Goal: Information Seeking & Learning: Learn about a topic

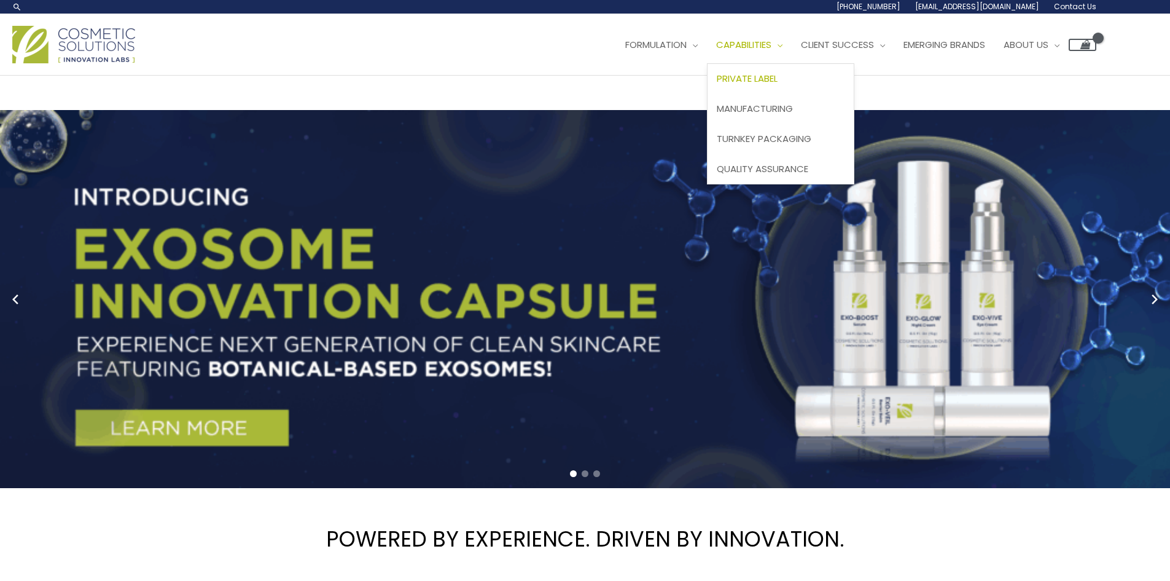
click at [772, 72] on span "Private Label" at bounding box center [747, 78] width 61 height 13
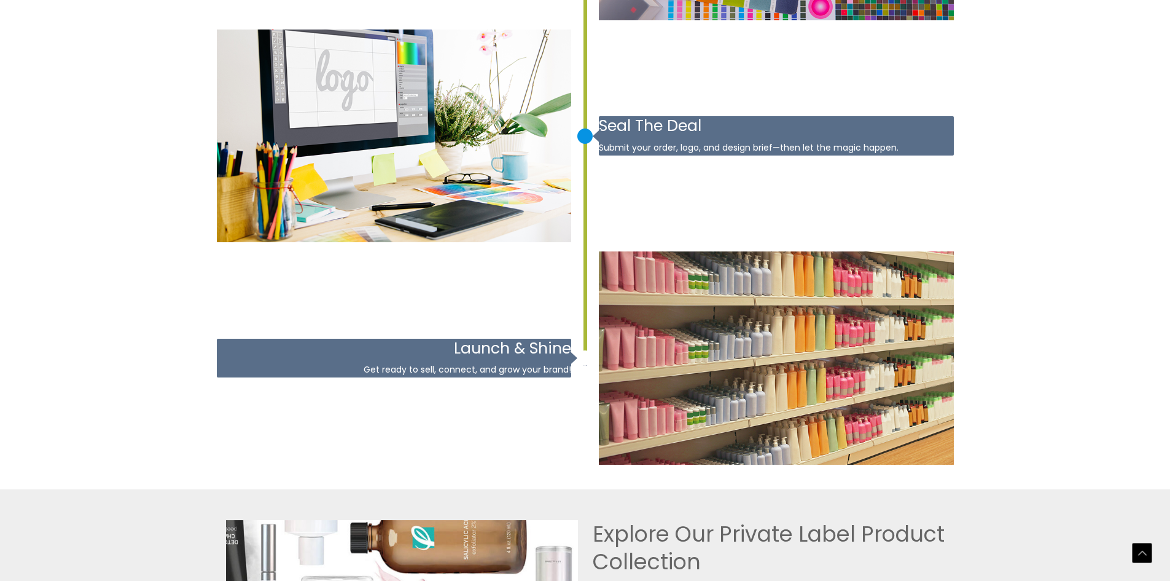
scroll to position [2226, 0]
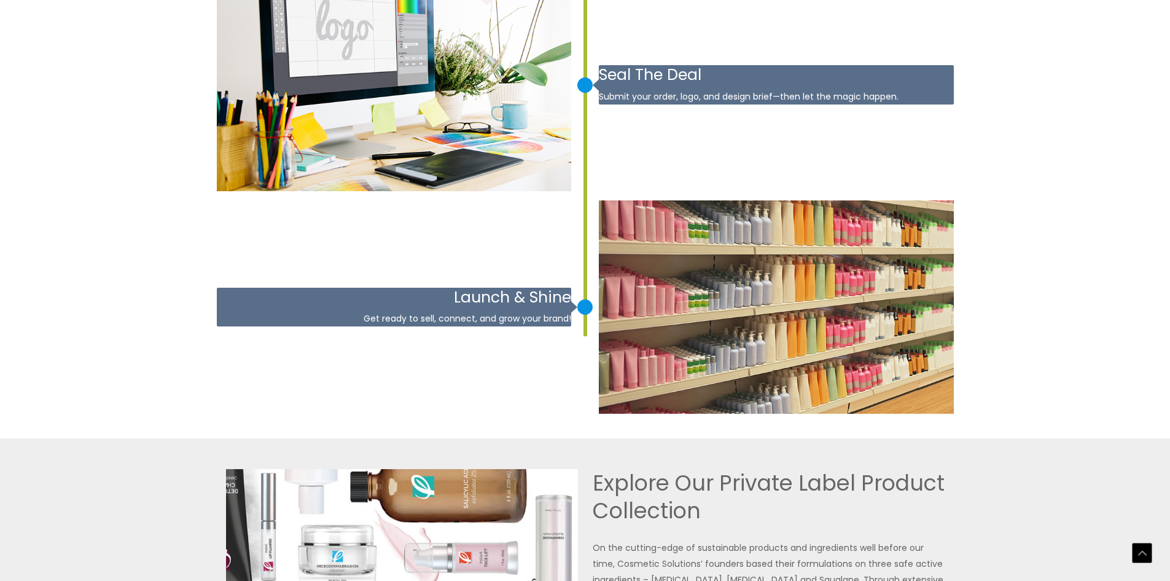
drag, startPoint x: 1176, startPoint y: 46, endPoint x: 1173, endPoint y: 423, distance: 376.6
drag, startPoint x: 1176, startPoint y: 243, endPoint x: 900, endPoint y: 510, distance: 384.5
click at [900, 510] on h2 "Explore Our Private Label Product Collection" at bounding box center [769, 497] width 352 height 56
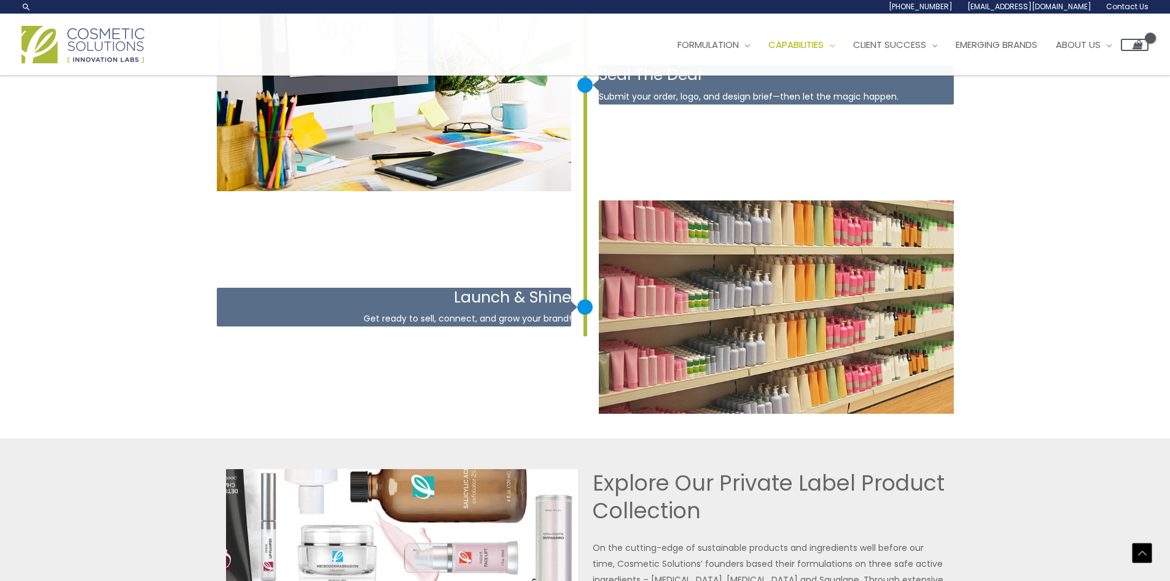
drag, startPoint x: 1175, startPoint y: 403, endPoint x: 856, endPoint y: 243, distance: 357.2
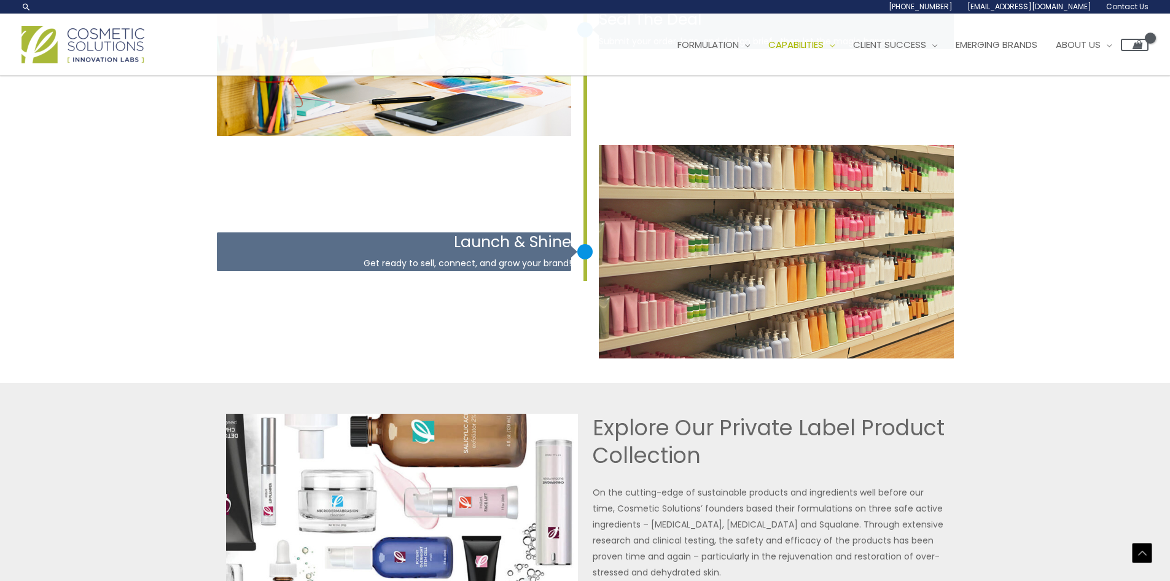
scroll to position [2260, 0]
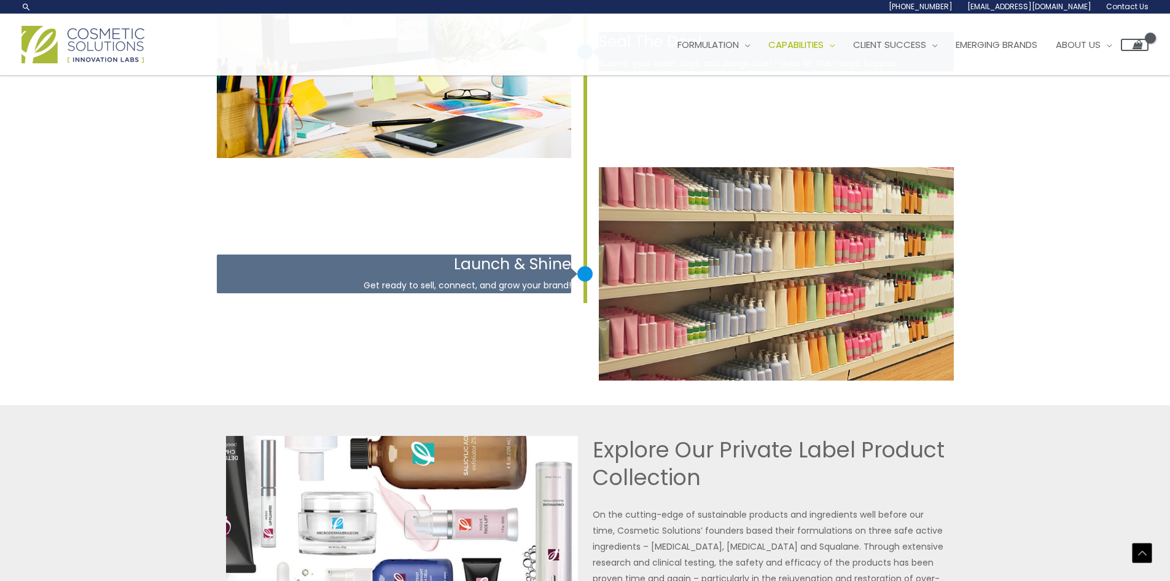
click at [847, 283] on img at bounding box center [776, 273] width 355 height 213
click at [889, 222] on img at bounding box center [776, 273] width 355 height 213
